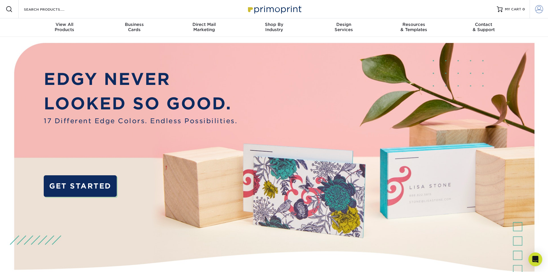
click at [537, 9] on span at bounding box center [539, 9] width 8 height 8
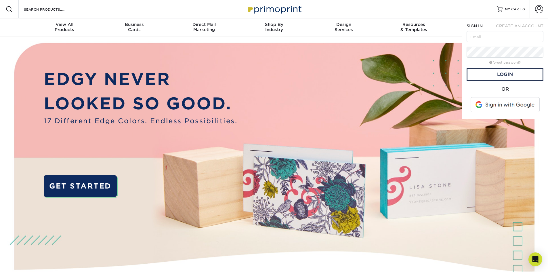
click at [495, 103] on span at bounding box center [505, 104] width 73 height 15
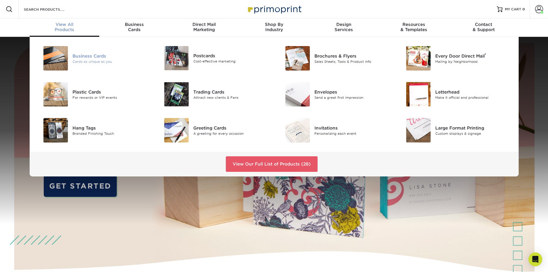
click at [97, 62] on div "Cards as unique as you" at bounding box center [111, 61] width 76 height 5
